Goal: Task Accomplishment & Management: Use online tool/utility

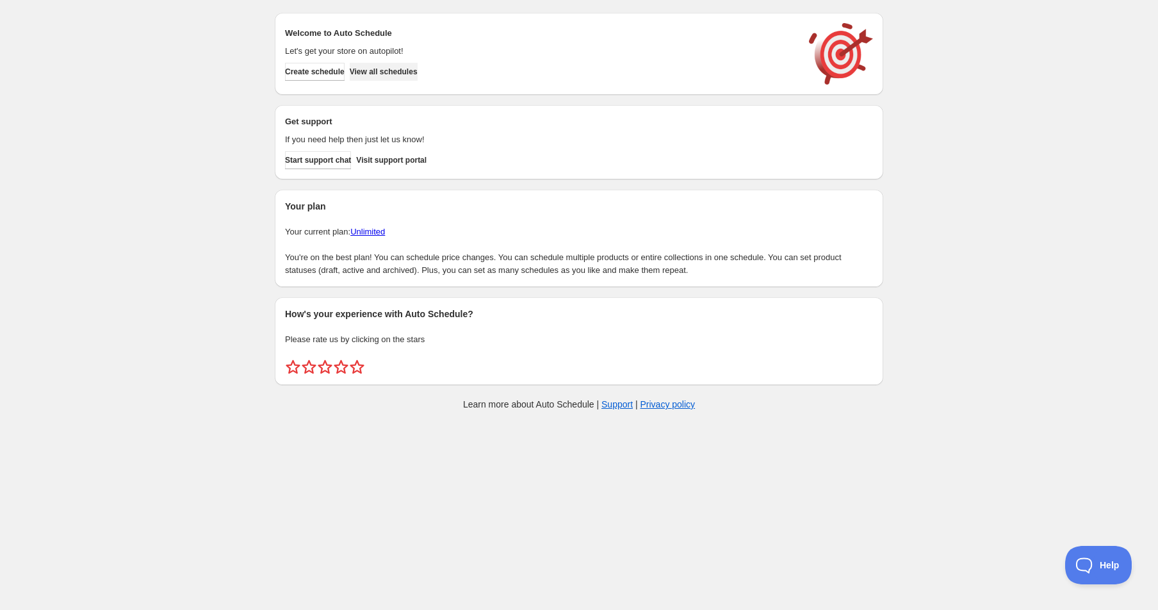
click at [415, 69] on span "View all schedules" at bounding box center [384, 72] width 68 height 10
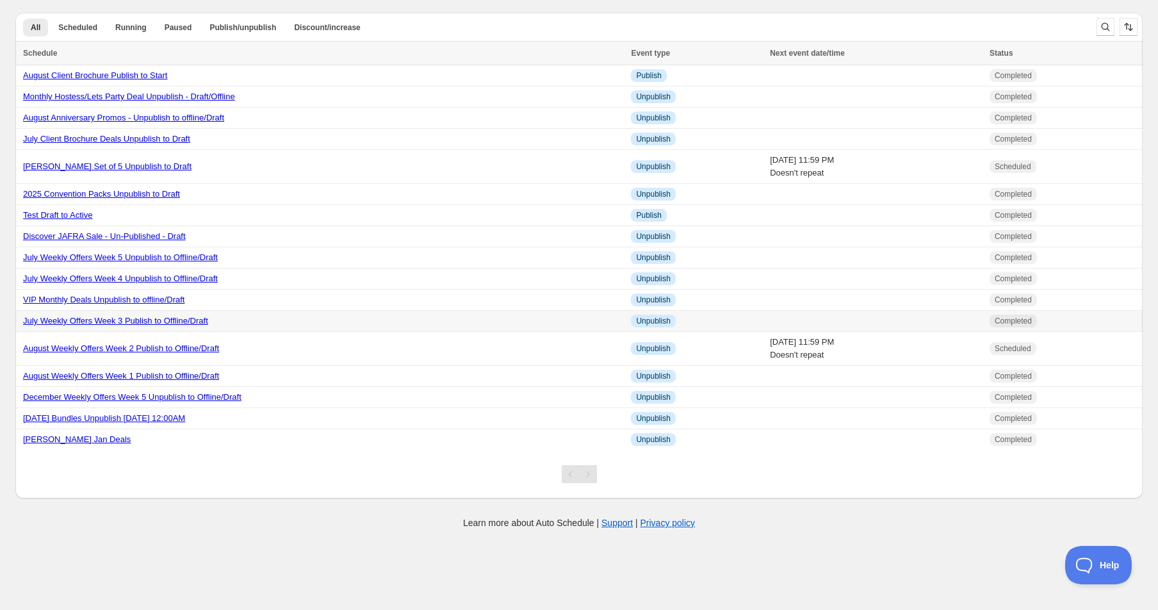
click at [127, 323] on link "July Weekly Offers Week 3 Publish to Offline/Draft" at bounding box center [115, 321] width 185 height 10
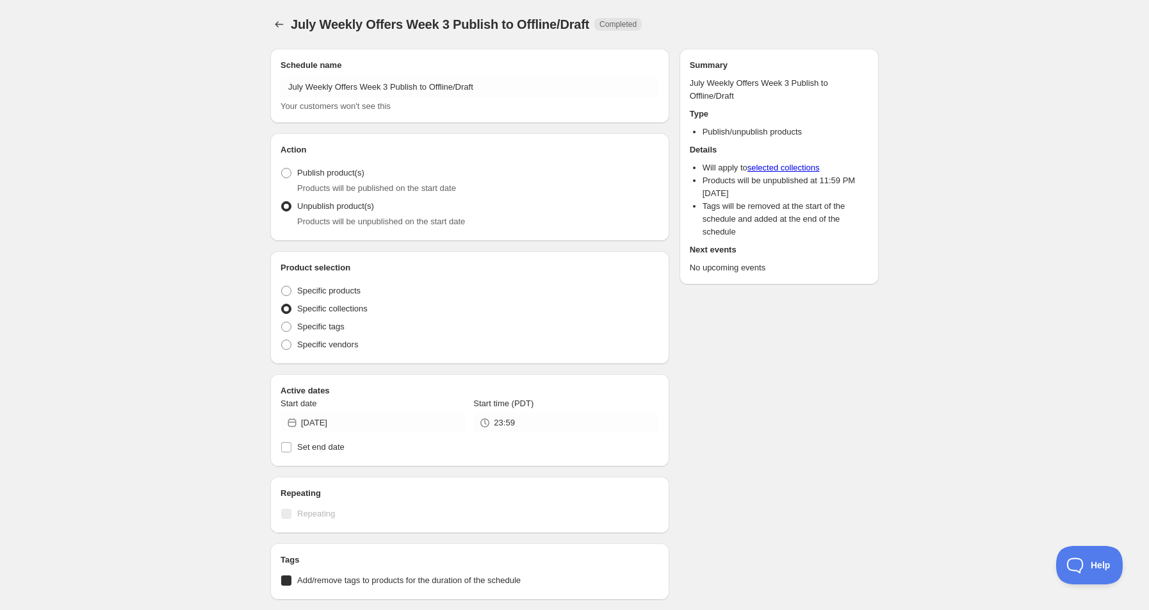
radio input "true"
checkbox input "true"
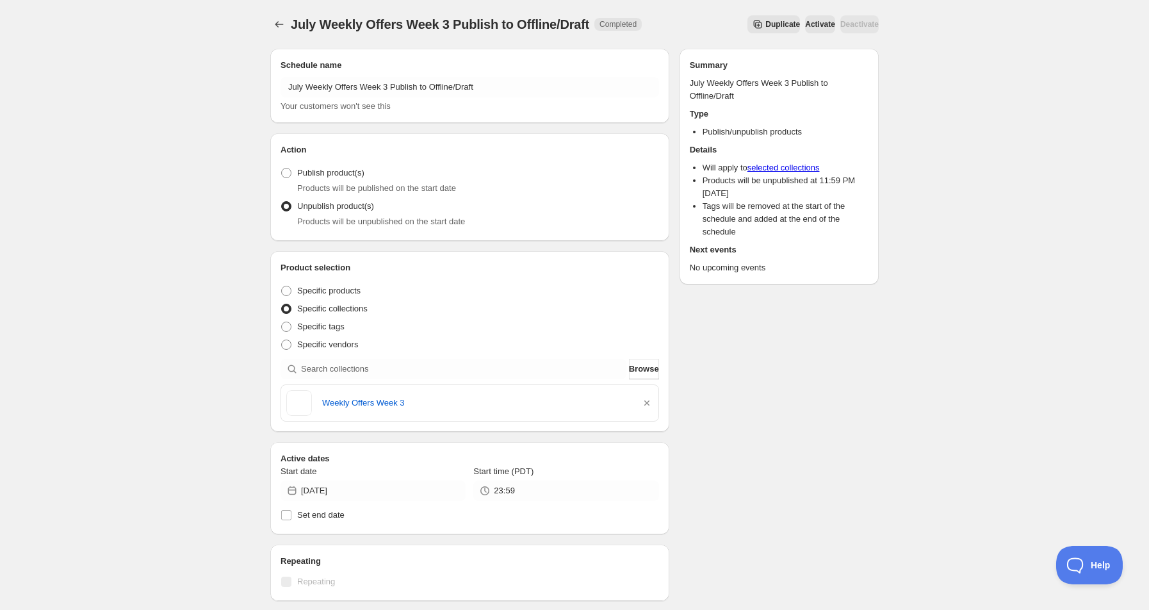
click at [300, 86] on input "July Weekly Offers Week 3 Publish to Offline/Draft" at bounding box center [469, 87] width 378 height 20
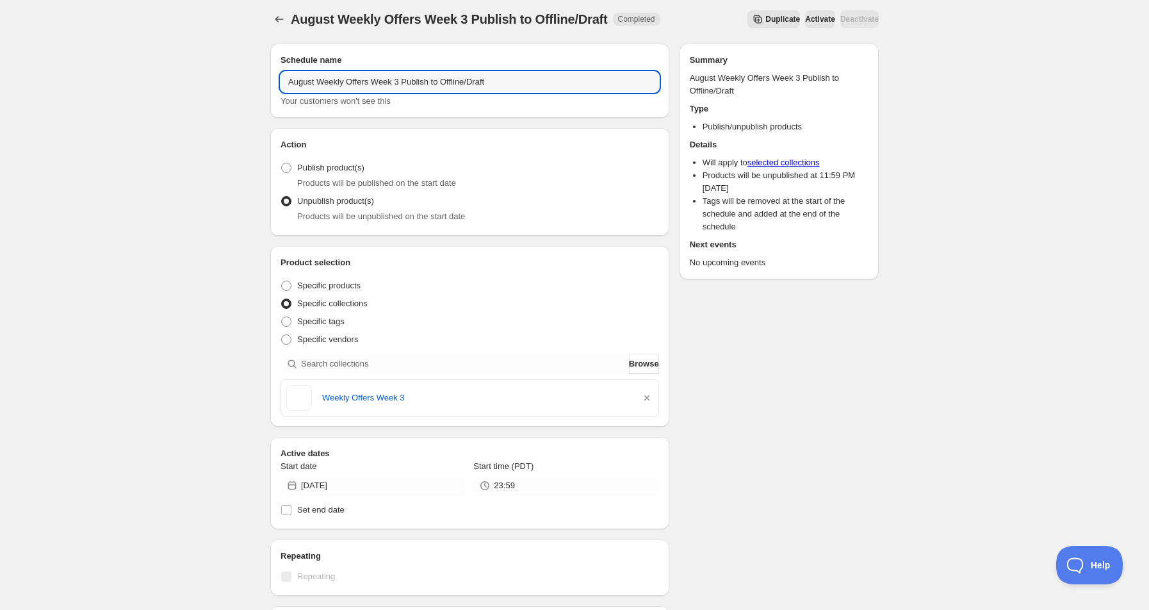
scroll to position [85, 0]
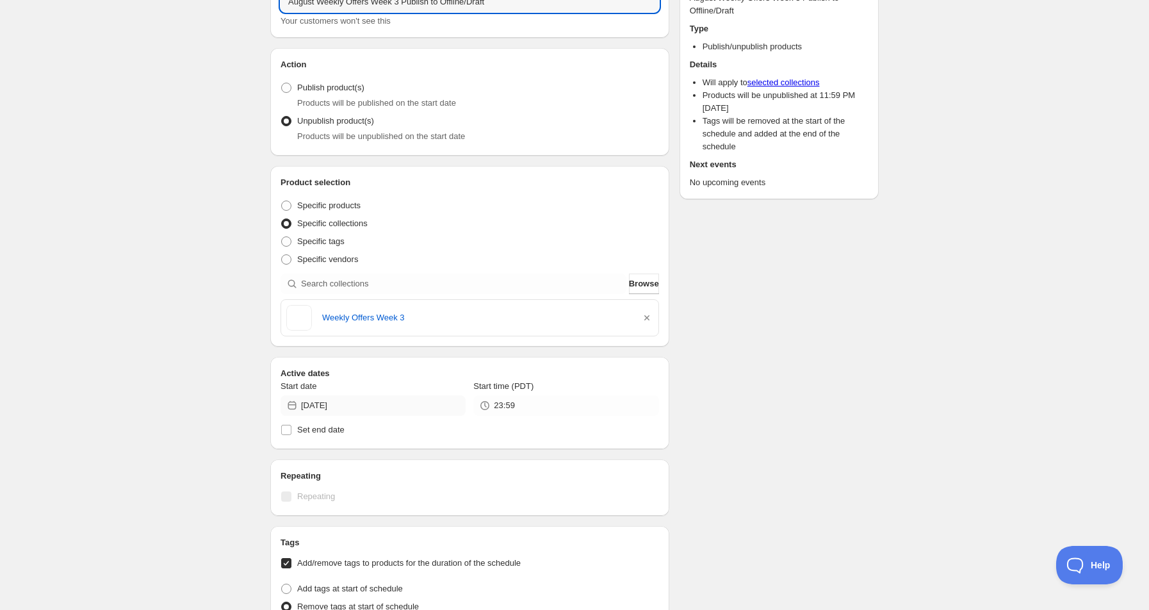
type input "August Weekly Offers Week 3 Publish to Offline/Draft"
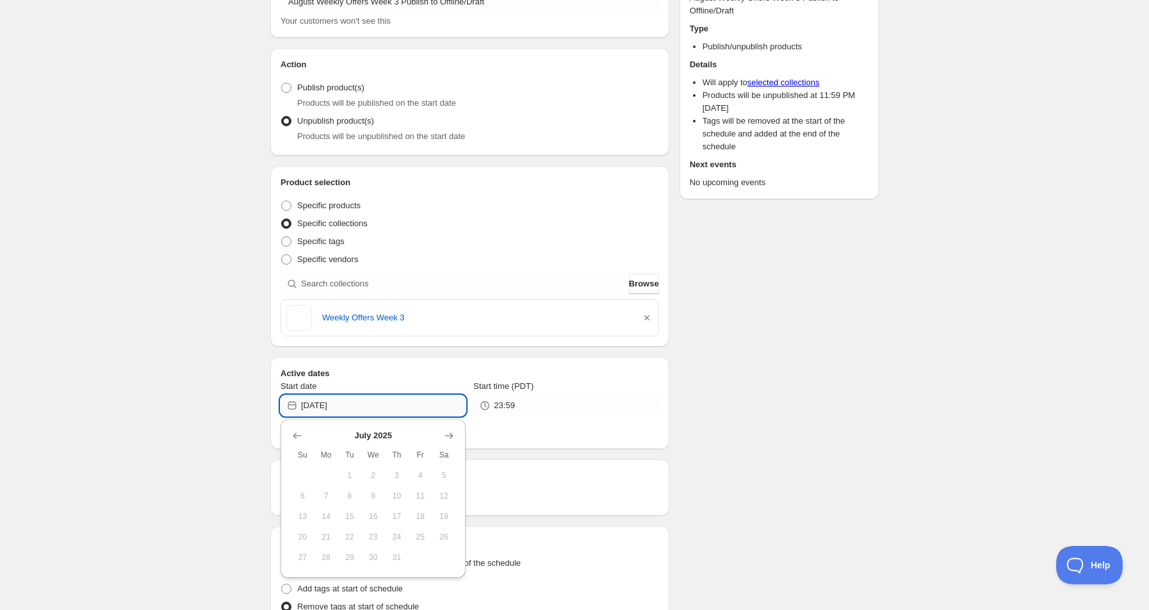
click at [329, 401] on input "[DATE]" at bounding box center [383, 405] width 165 height 20
click at [449, 439] on icon "Show next month, August 2025" at bounding box center [448, 435] width 13 height 13
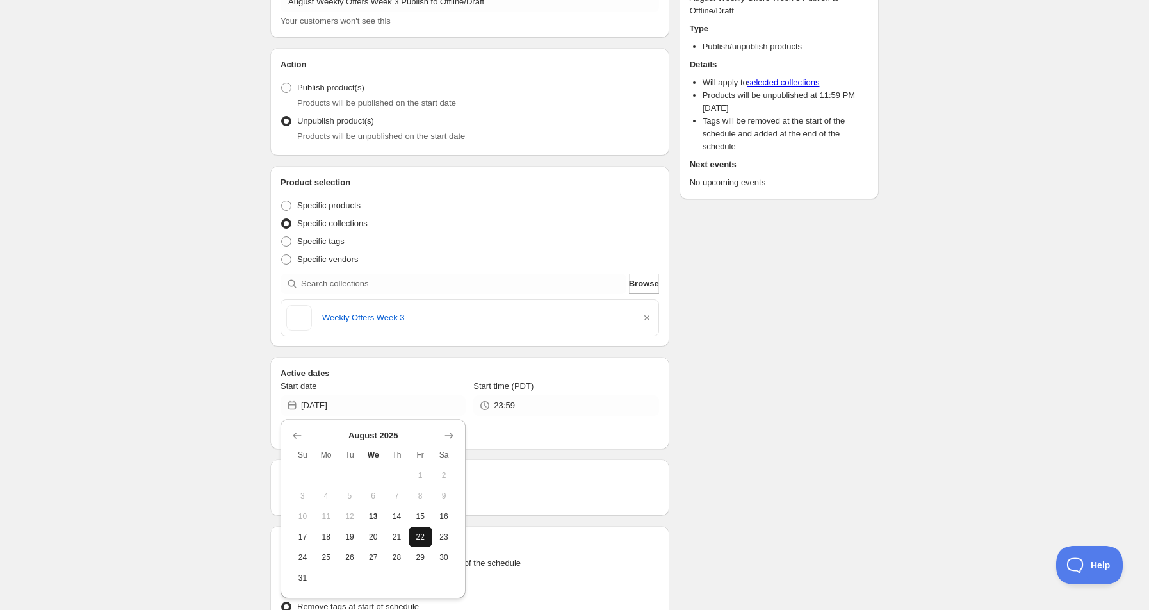
click at [420, 539] on span "22" at bounding box center [420, 537] width 13 height 10
type input "[DATE]"
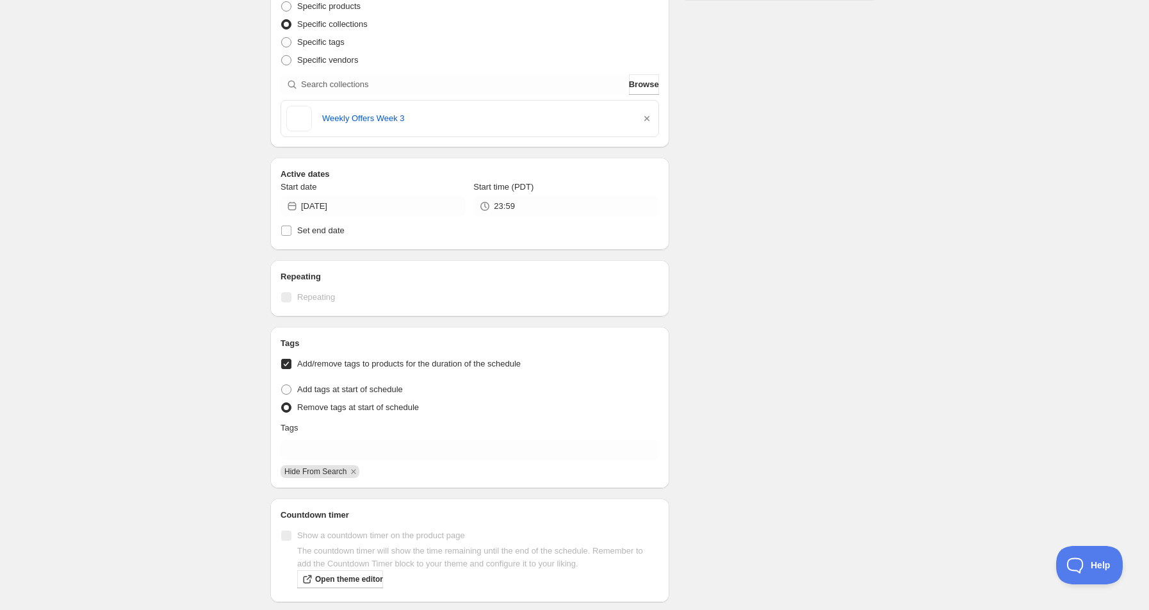
scroll to position [170, 0]
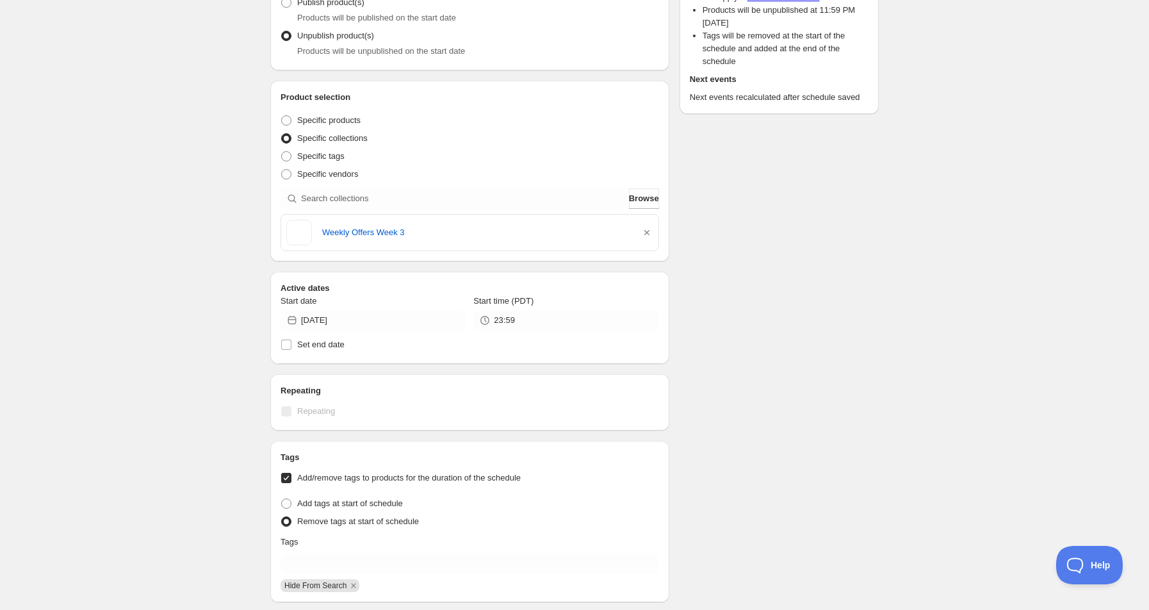
drag, startPoint x: 647, startPoint y: 232, endPoint x: 571, endPoint y: 235, distance: 76.2
click at [647, 232] on icon "button" at bounding box center [646, 232] width 5 height 5
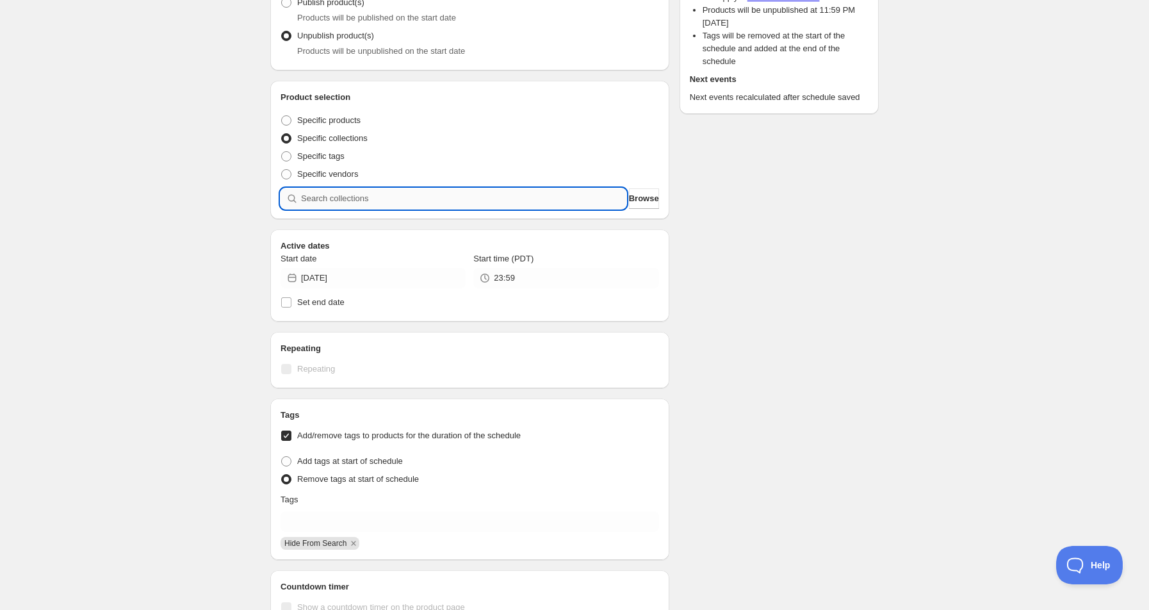
click at [360, 200] on input "search" at bounding box center [463, 198] width 325 height 20
type input "w"
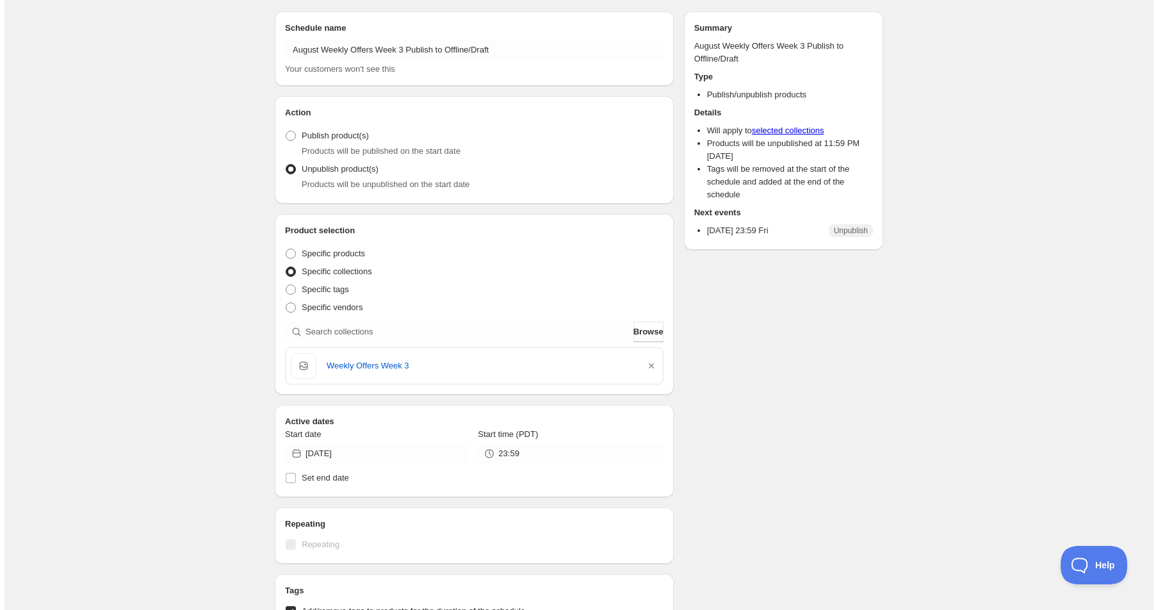
scroll to position [0, 0]
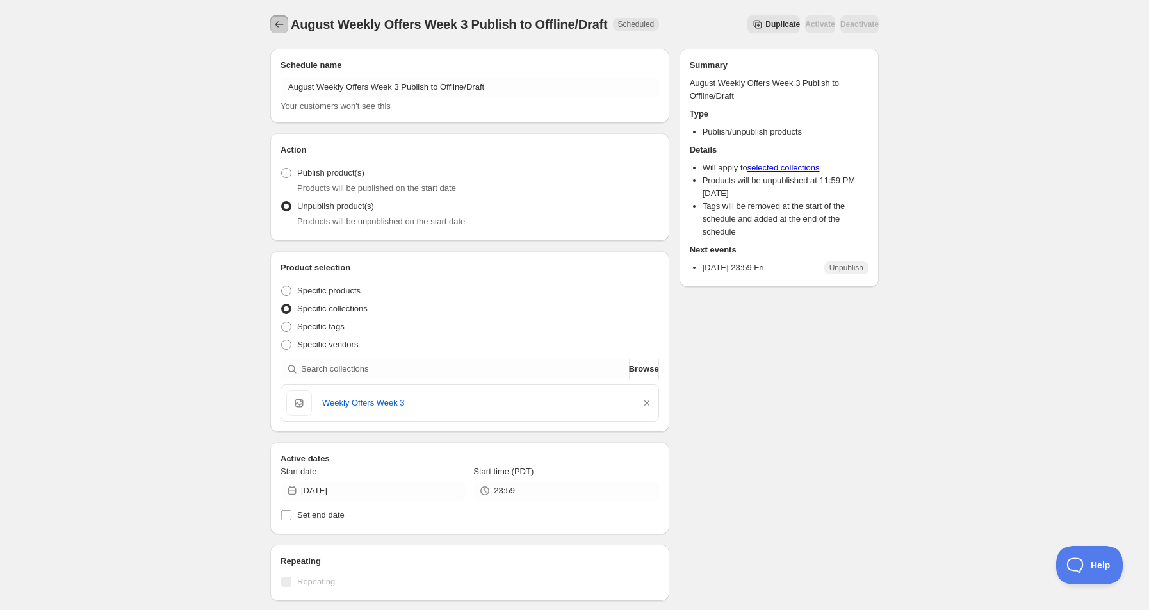
click at [280, 20] on icon "Schedules" at bounding box center [279, 24] width 13 height 13
